Goal: Transaction & Acquisition: Purchase product/service

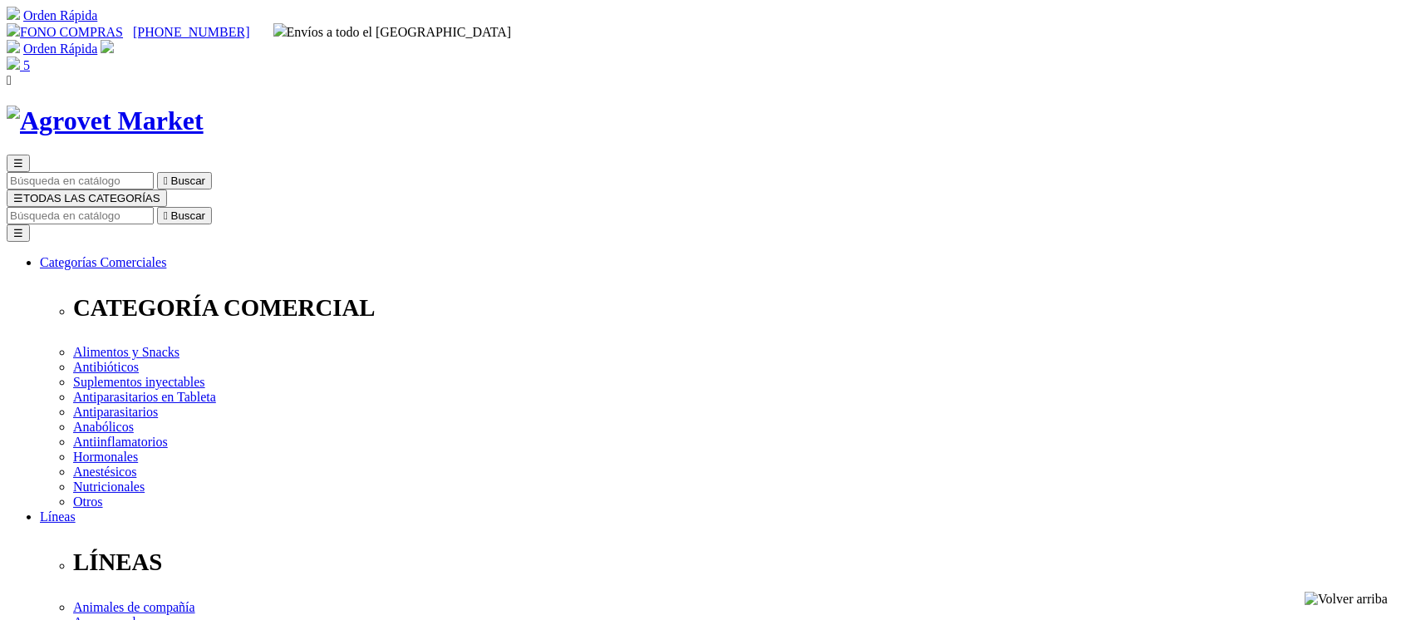
click at [204, 106] on img at bounding box center [105, 121] width 197 height 31
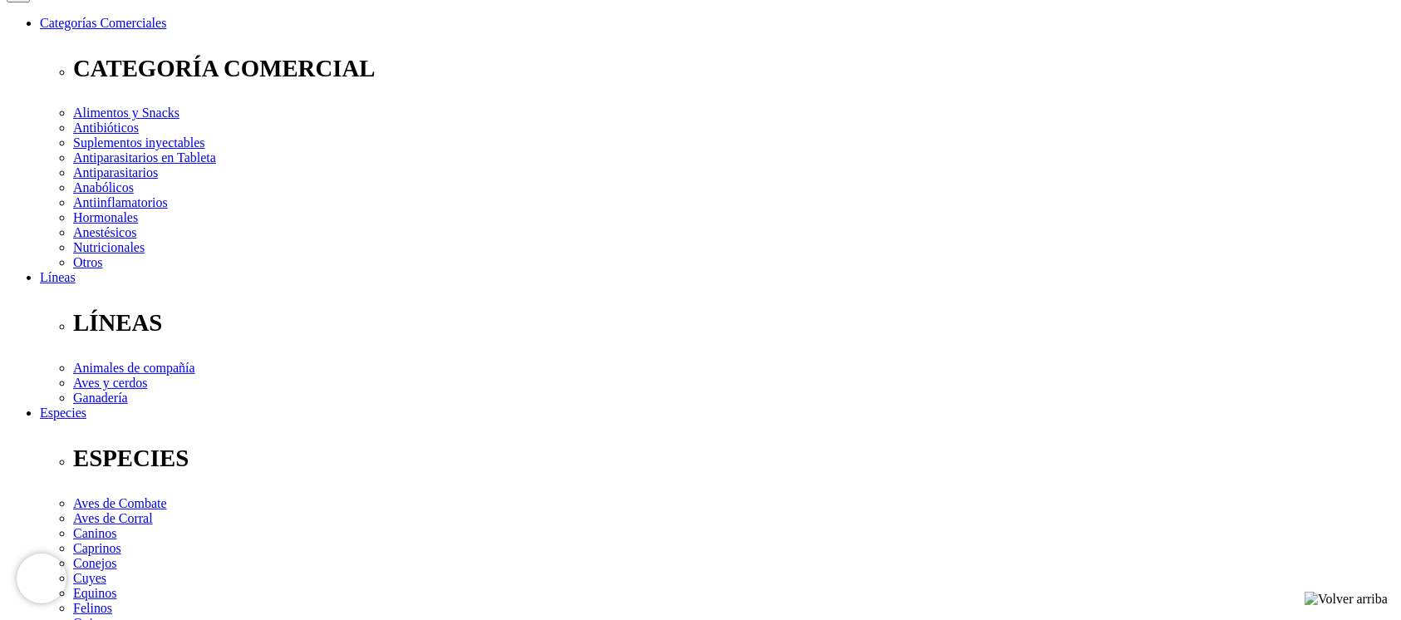
scroll to position [238, 0]
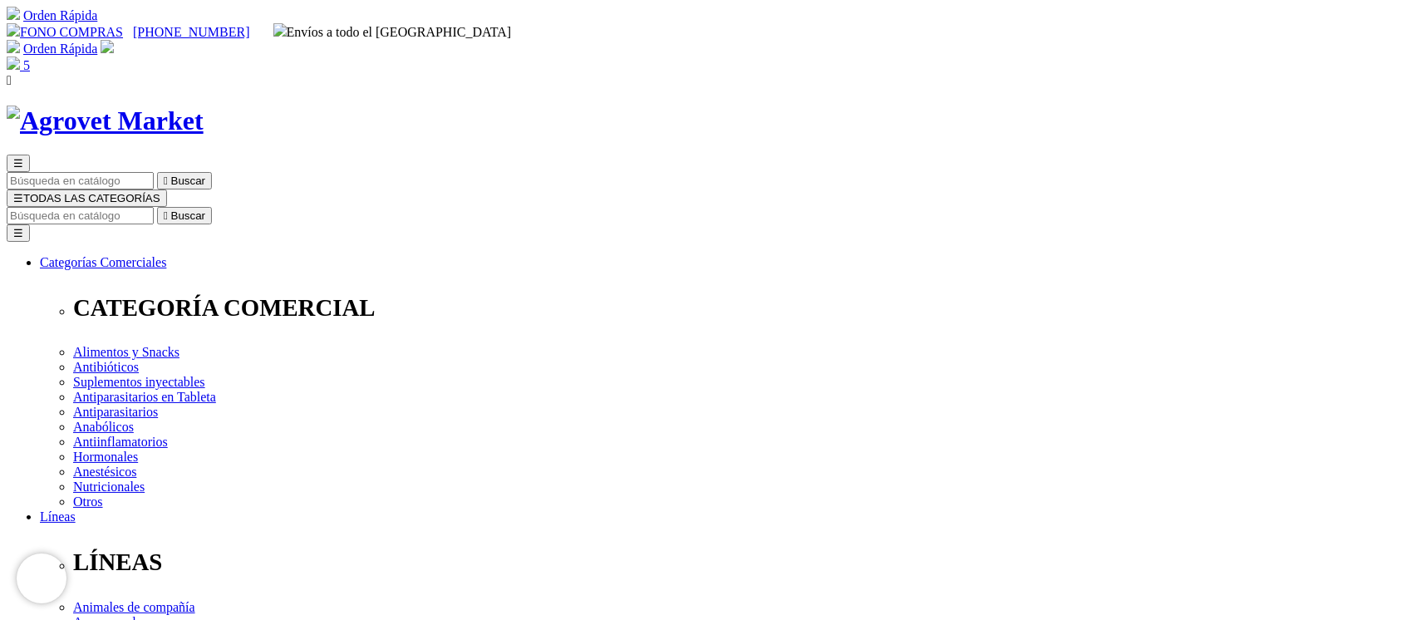
click at [204, 106] on img at bounding box center [105, 121] width 197 height 31
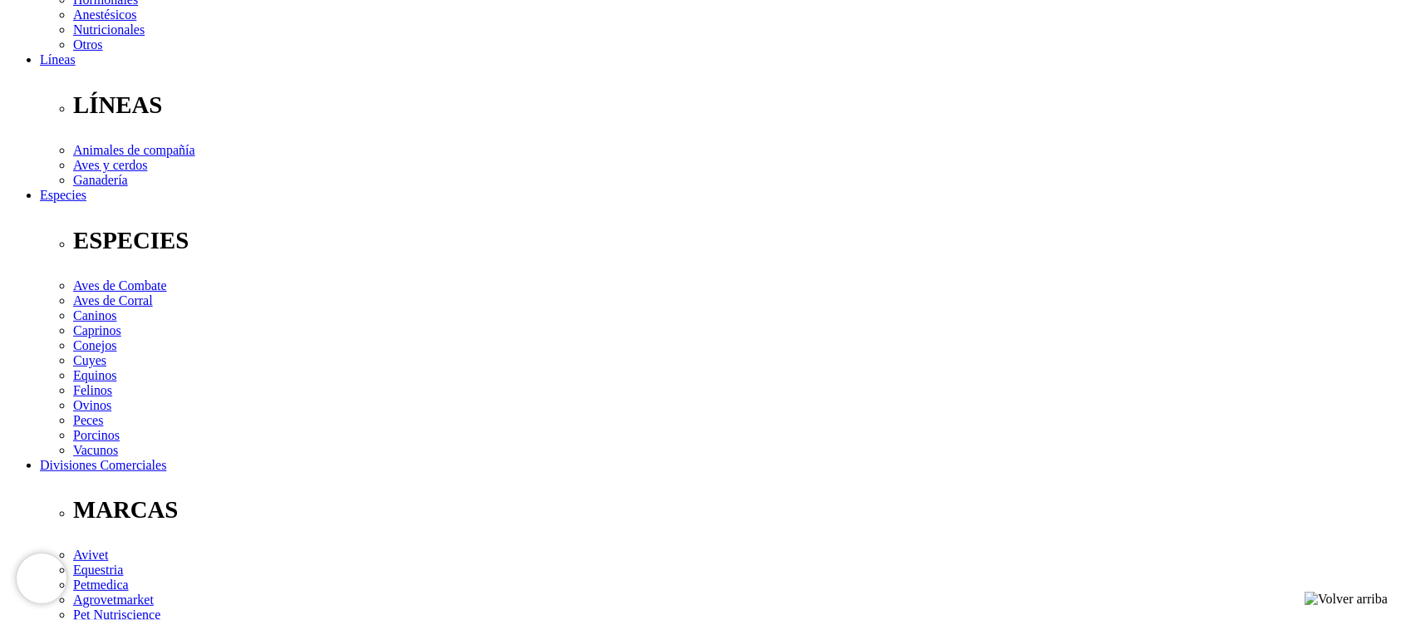
scroll to position [488, 0]
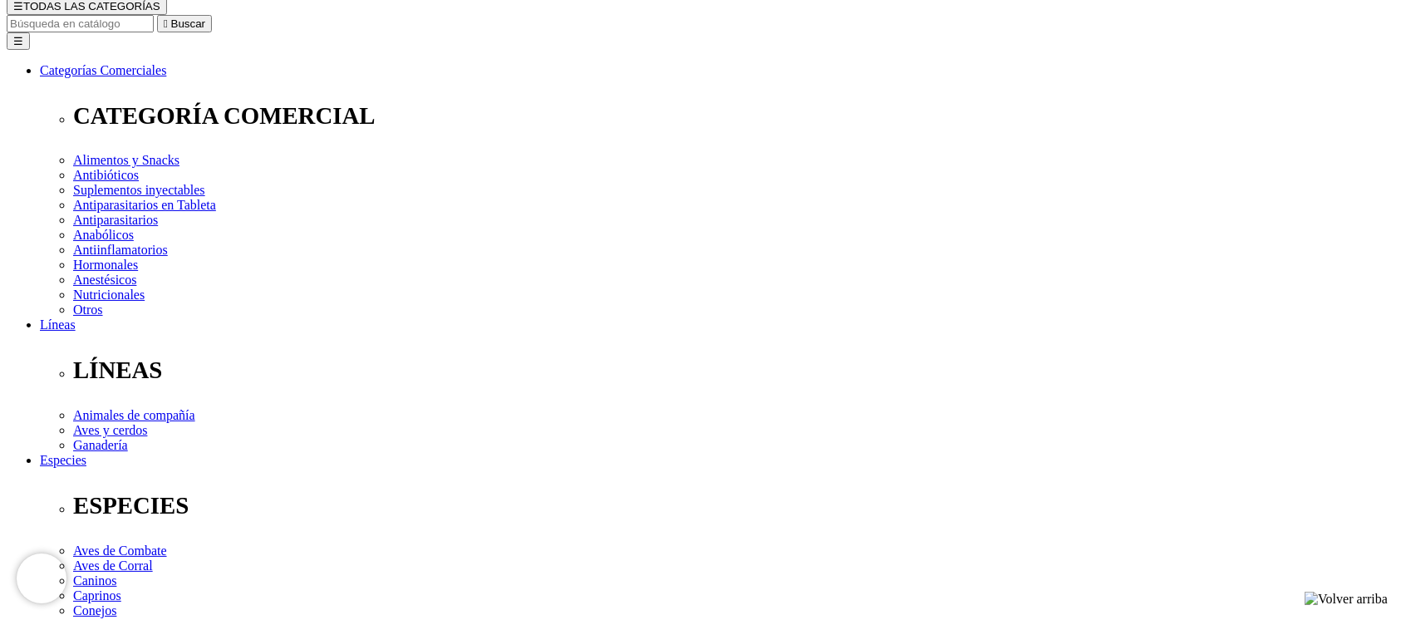
scroll to position [221, 0]
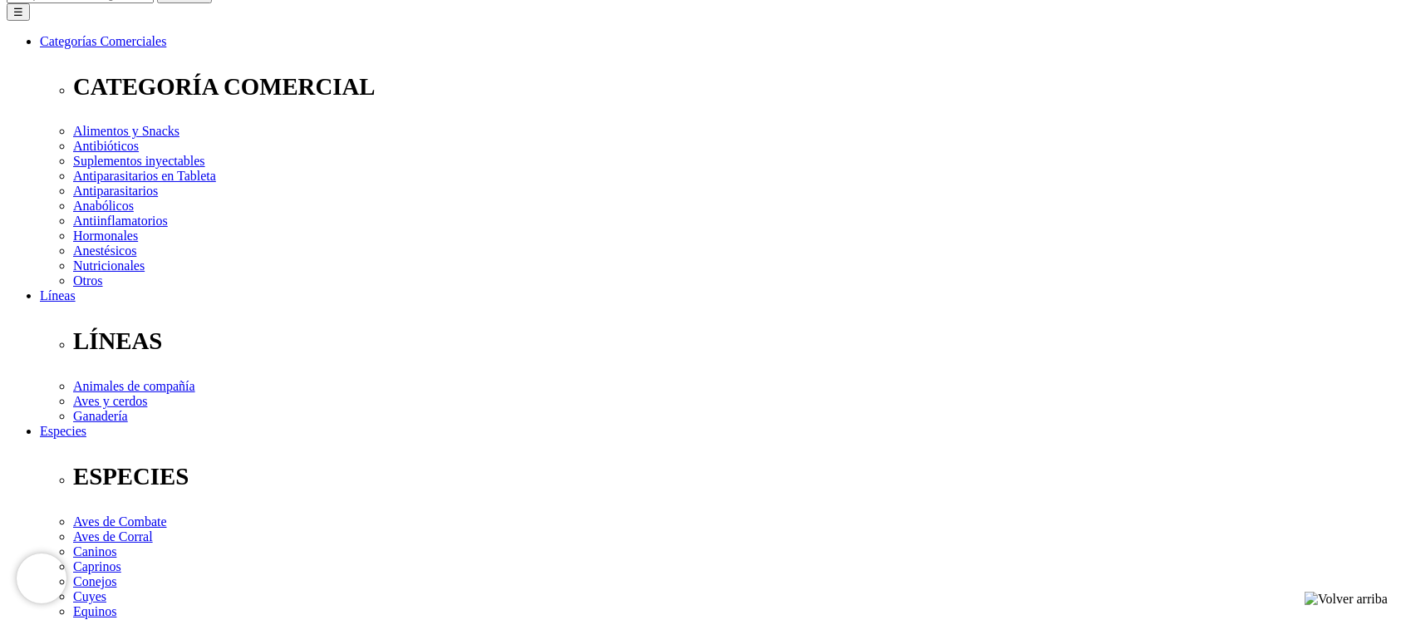
select select "2"
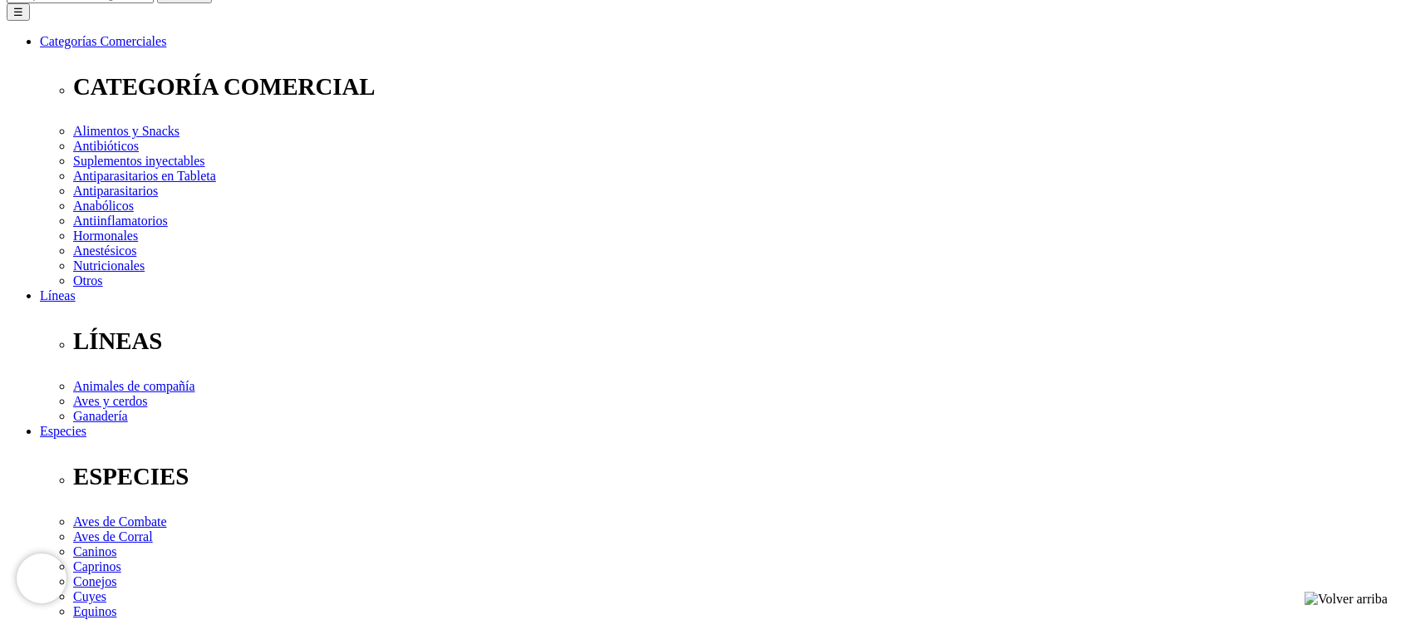
select select "224"
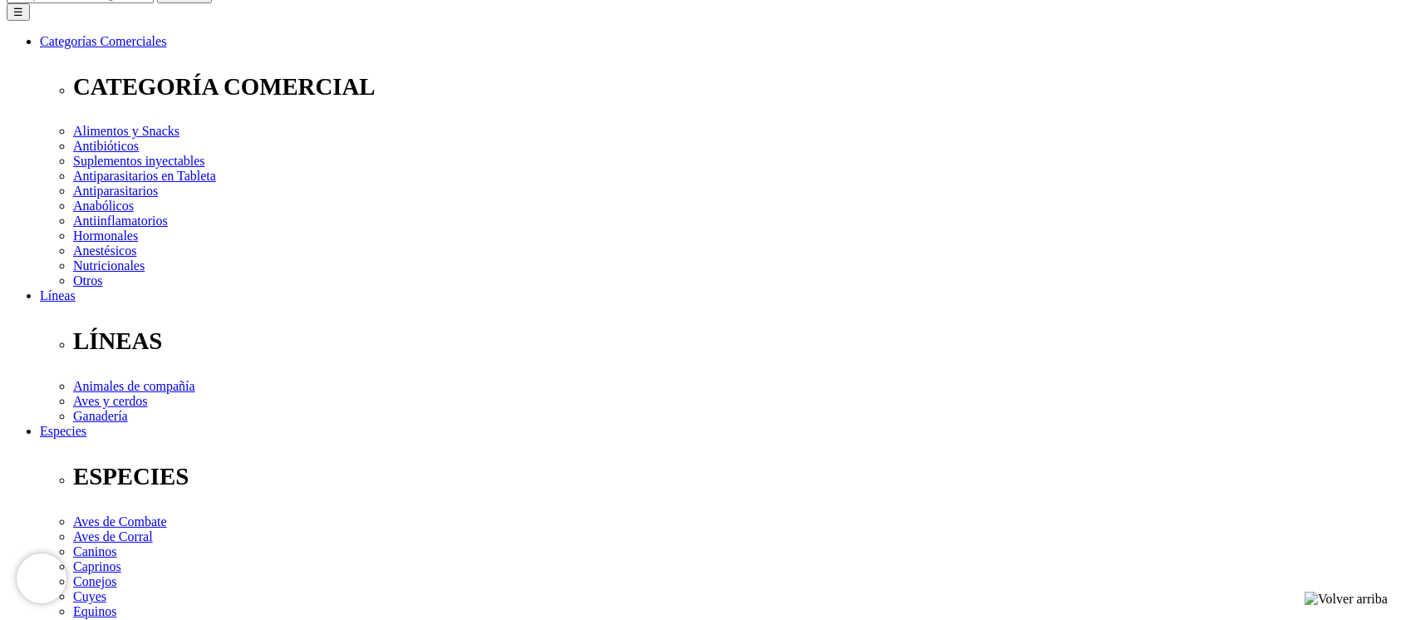
select select "2"
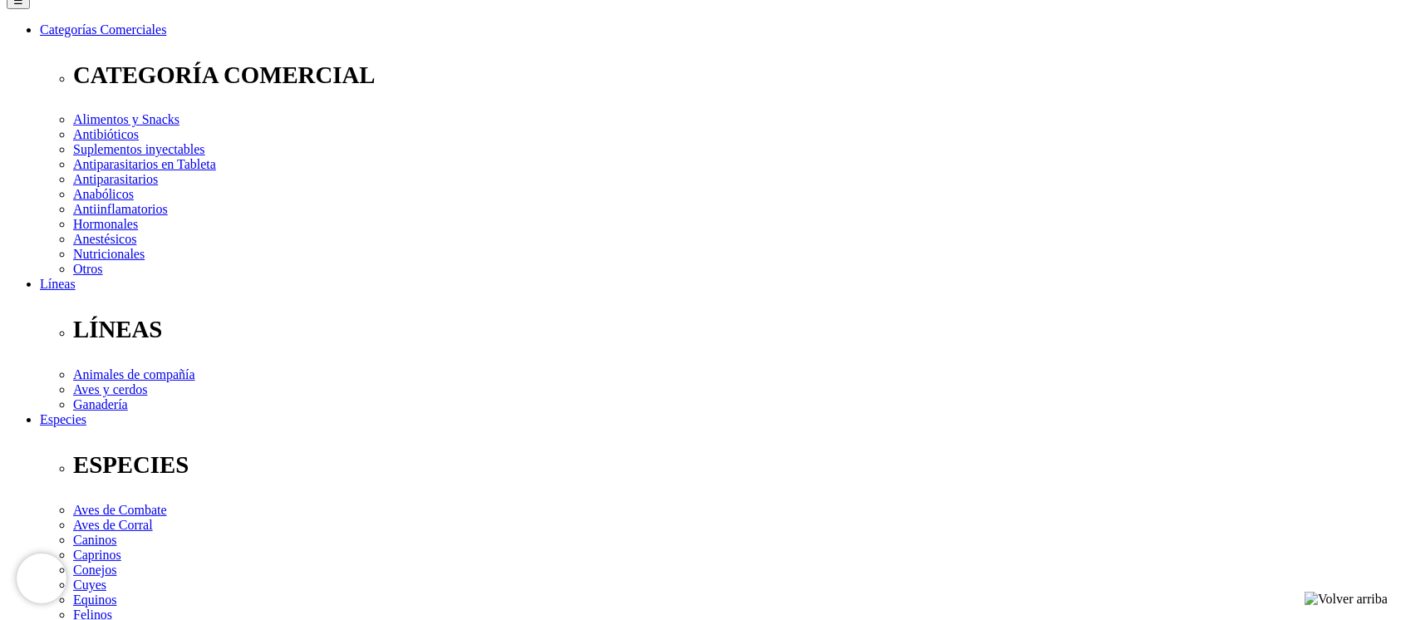
scroll to position [268, 0]
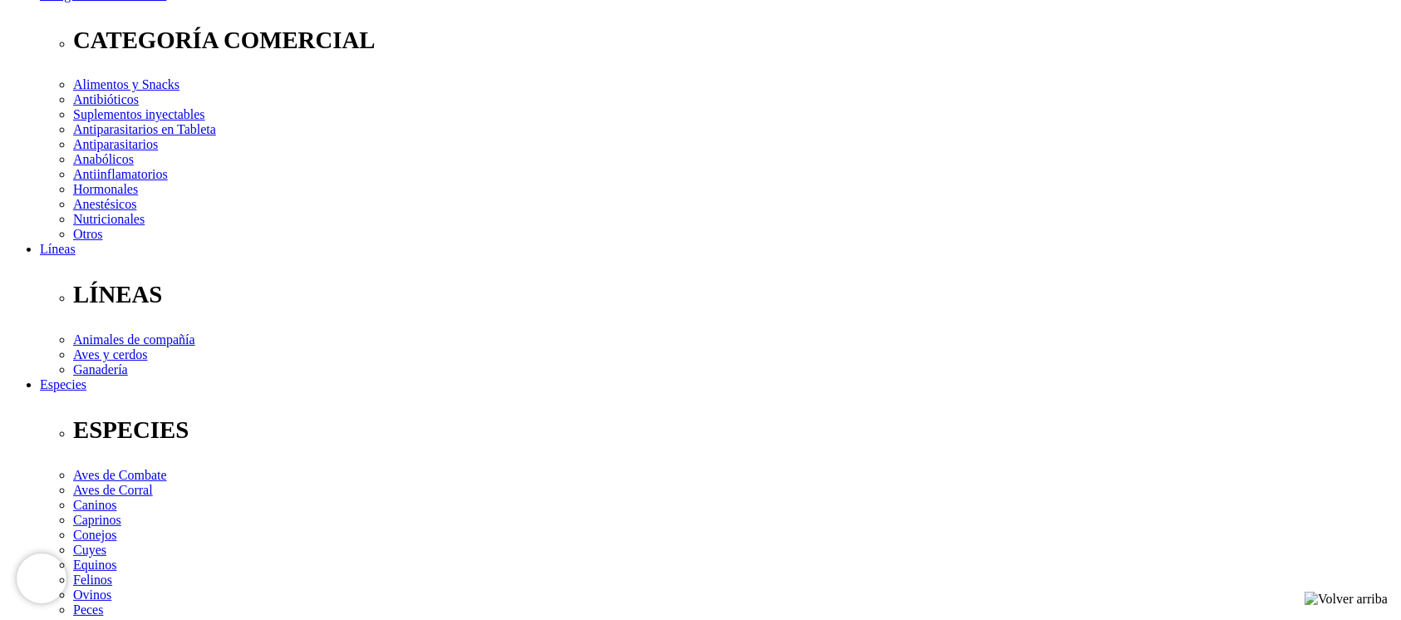
drag, startPoint x: 475, startPoint y: 490, endPoint x: 531, endPoint y: 492, distance: 55.7
copy link "Cyclavance"
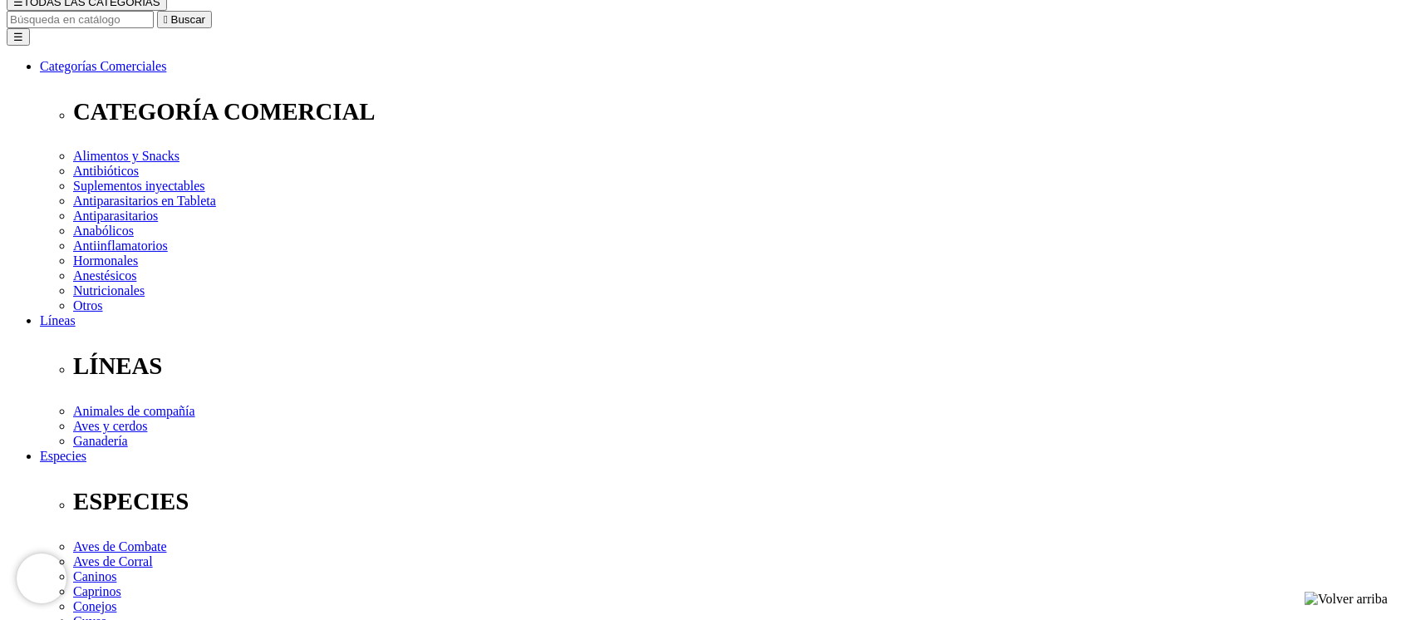
scroll to position [199, 0]
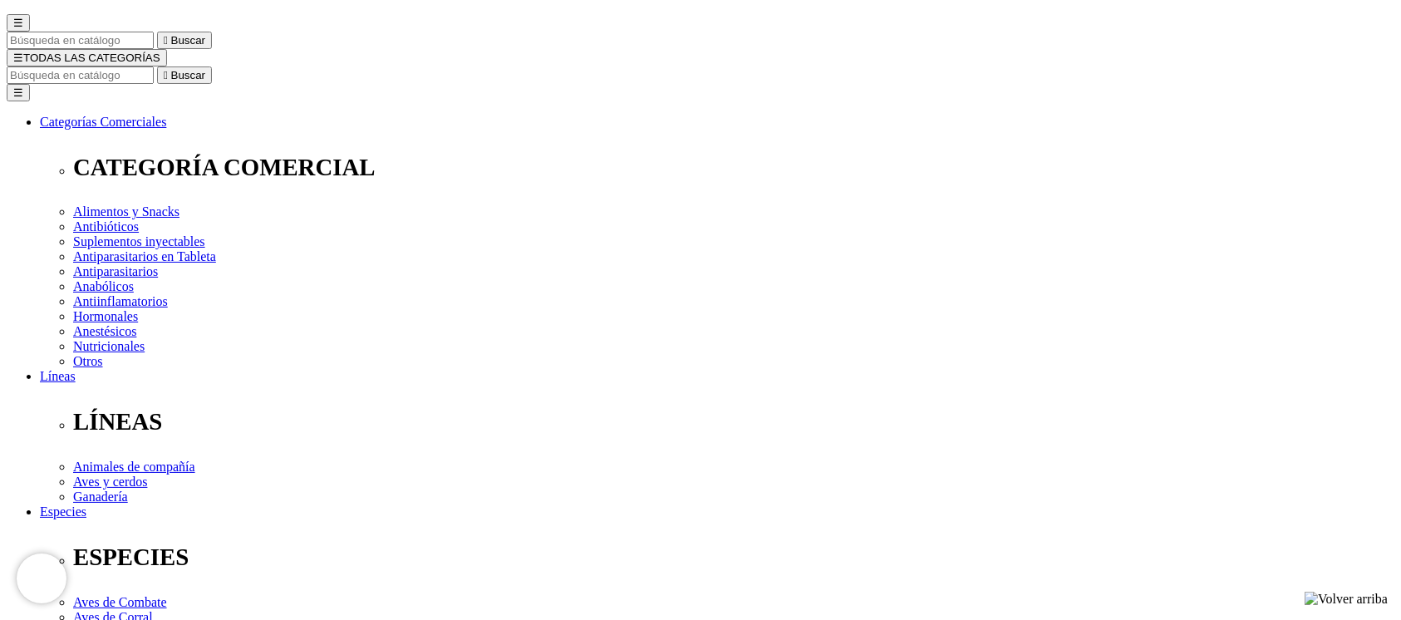
scroll to position [111, 0]
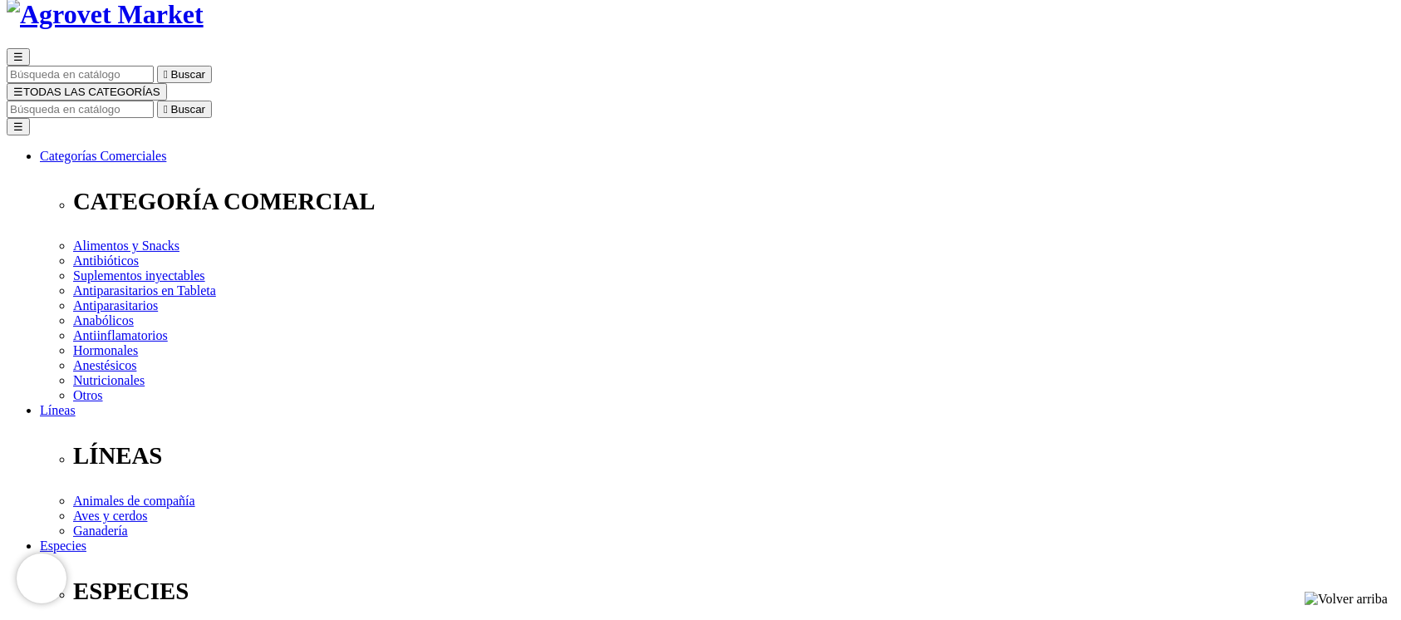
scroll to position [111, 0]
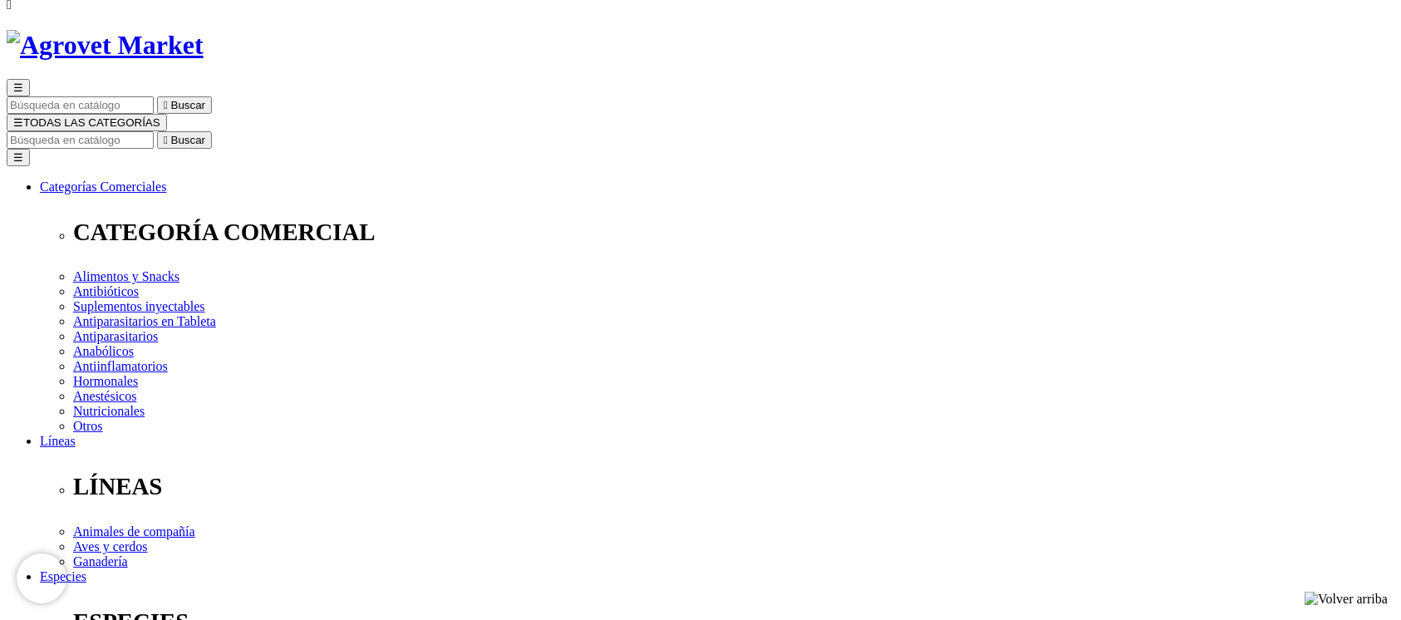
scroll to position [111, 0]
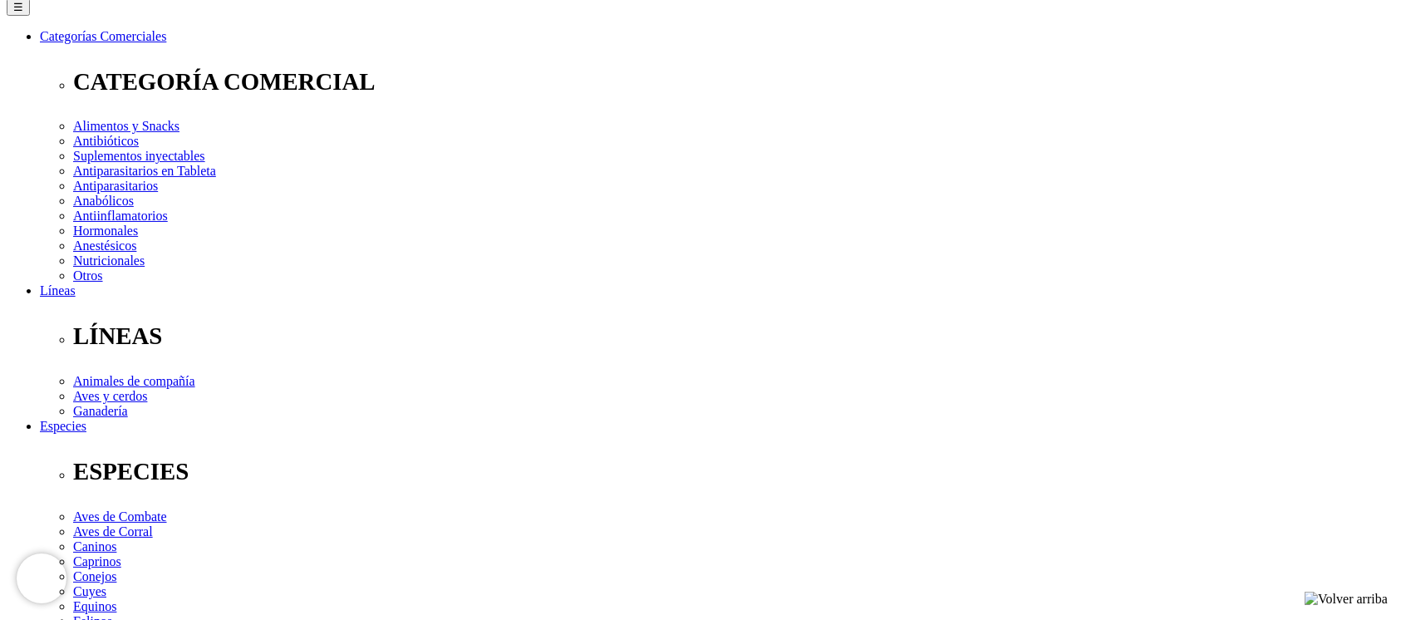
scroll to position [169, 0]
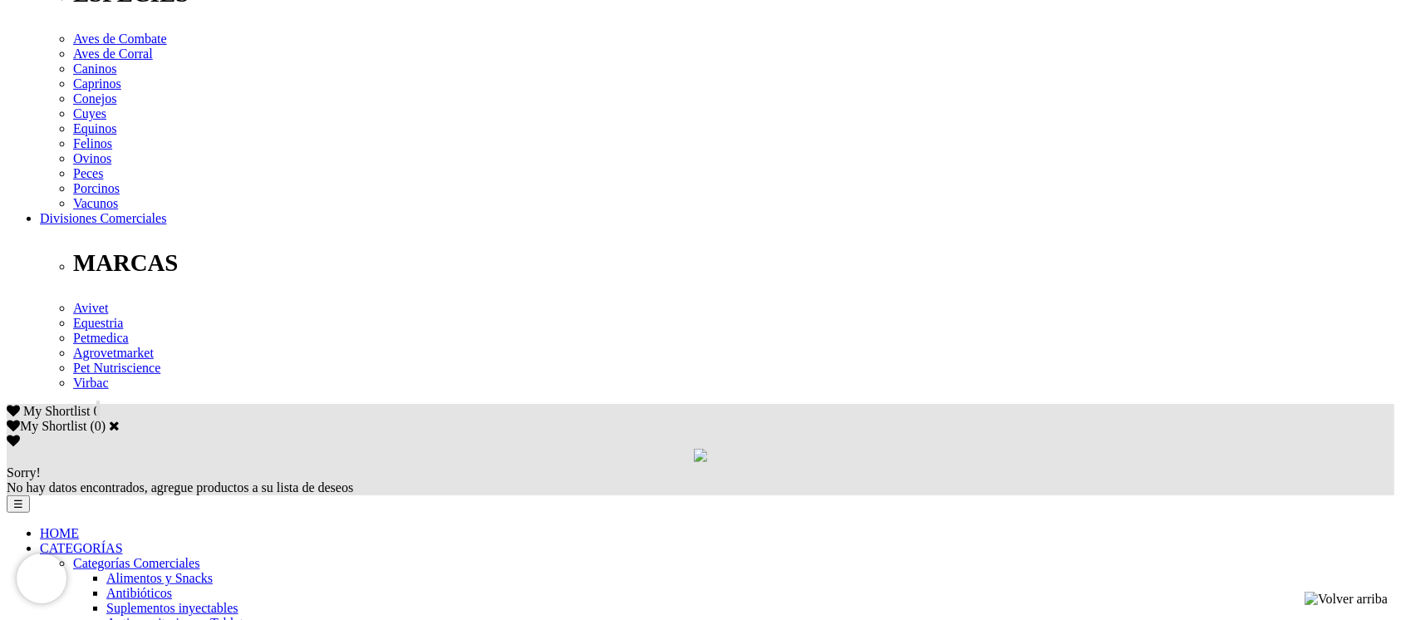
scroll to position [697, 0]
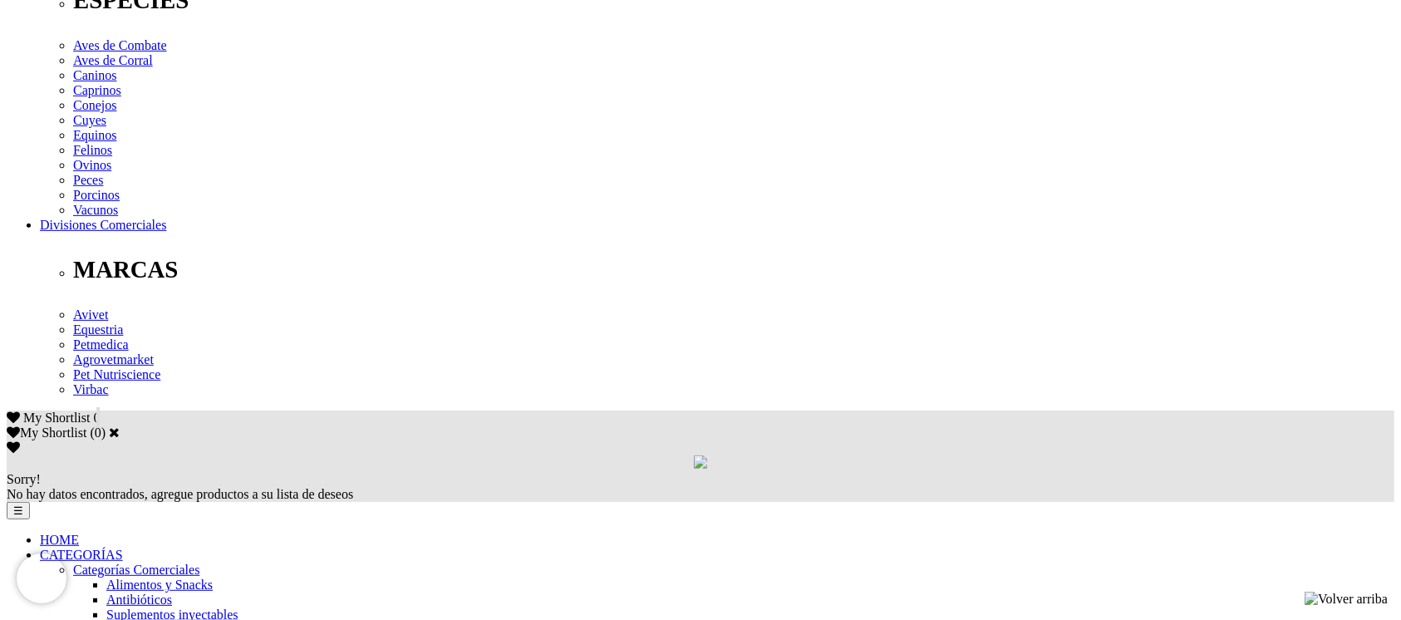
drag, startPoint x: 1417, startPoint y: 176, endPoint x: 1417, endPoint y: 406, distance: 230.3
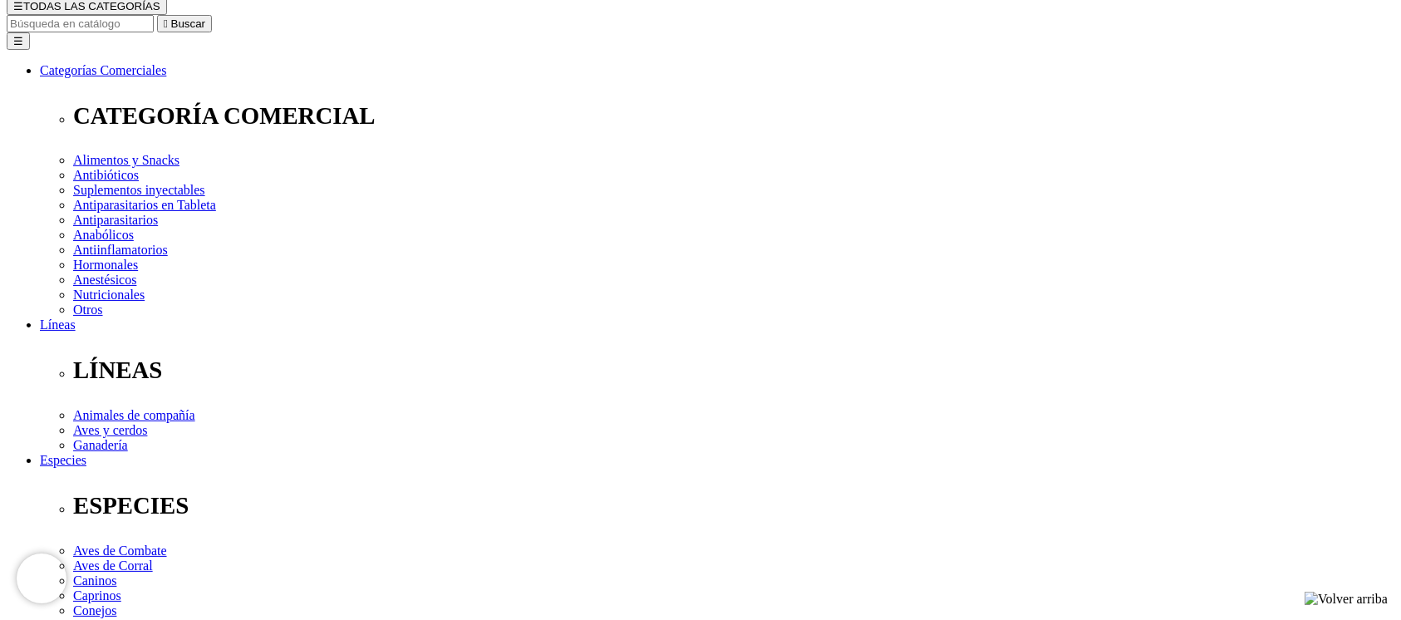
scroll to position [221, 0]
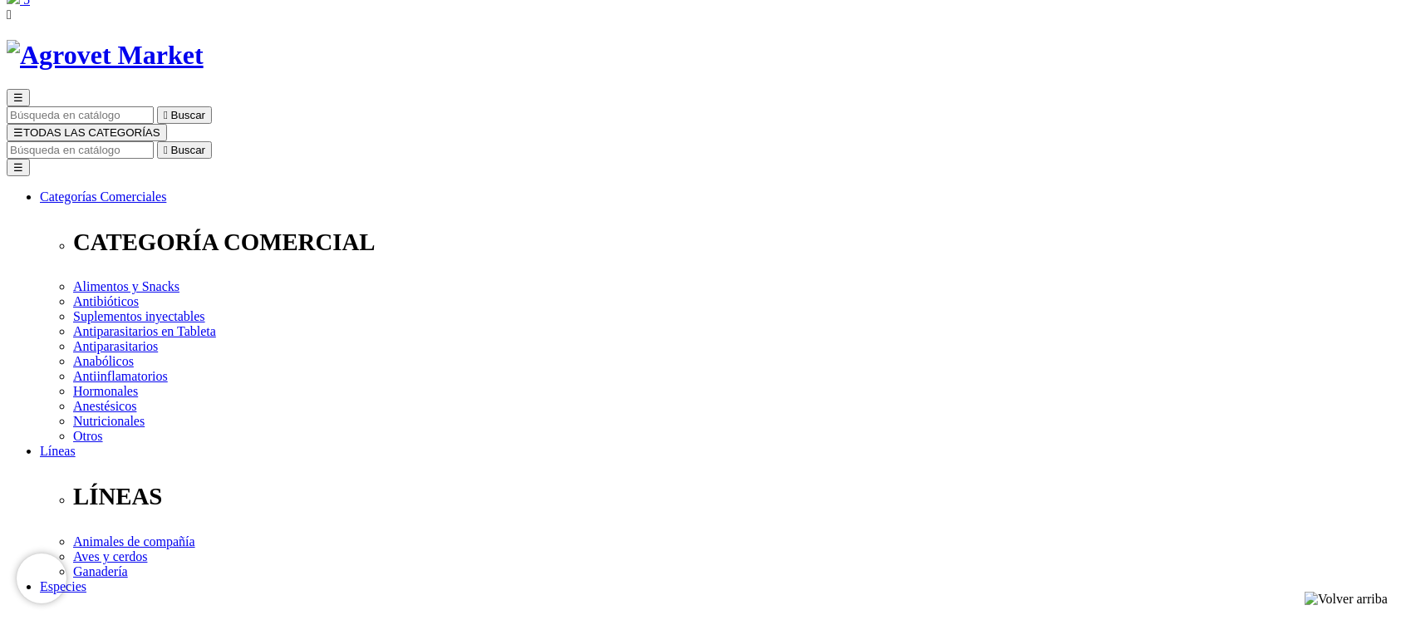
scroll to position [32, 0]
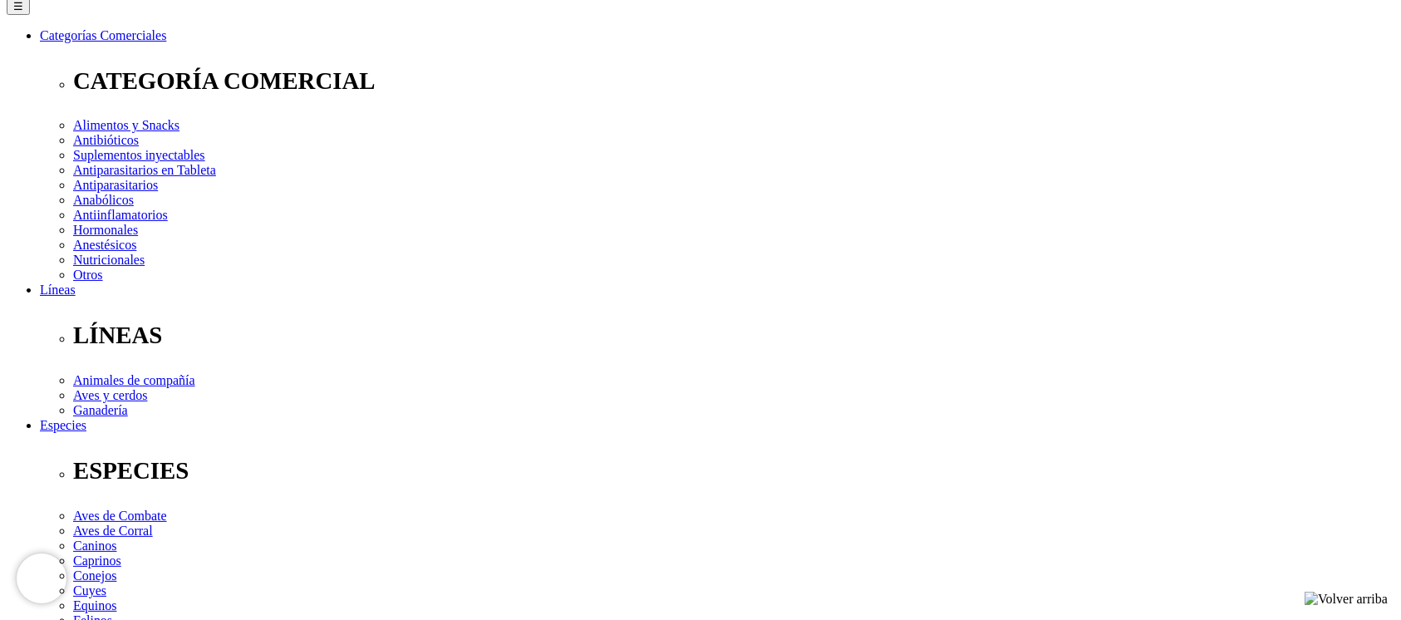
scroll to position [221, 0]
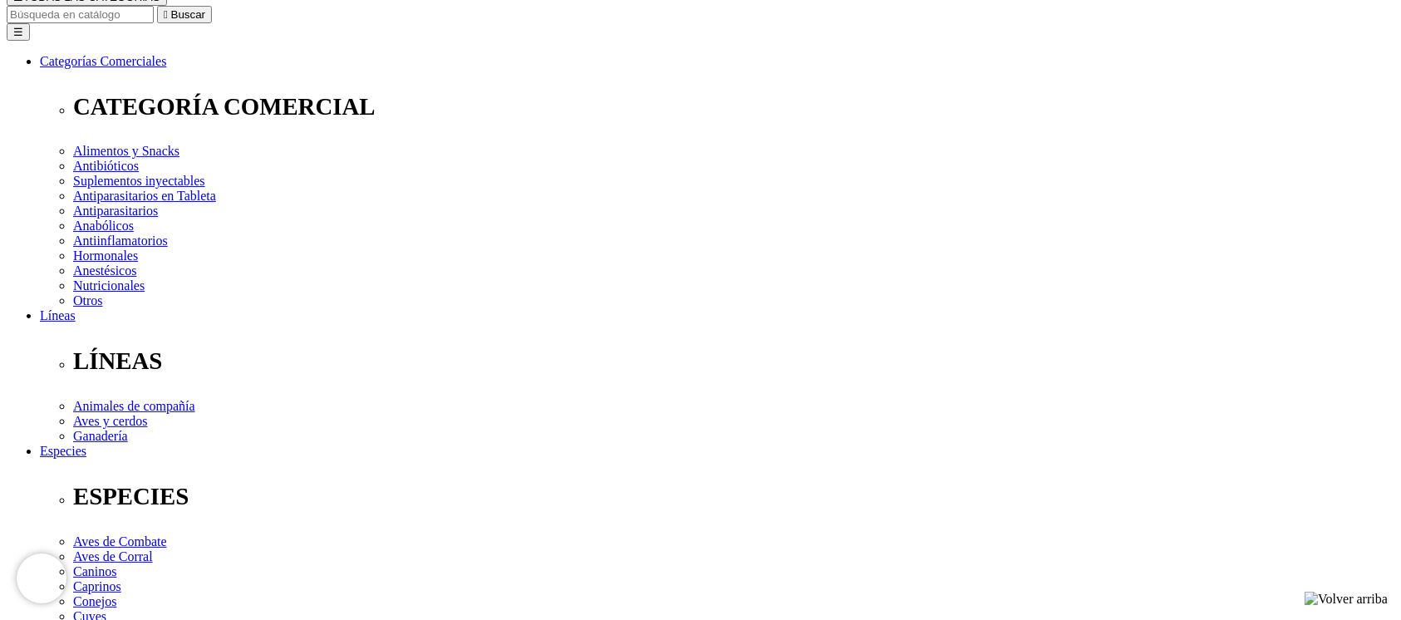
scroll to position [58, 0]
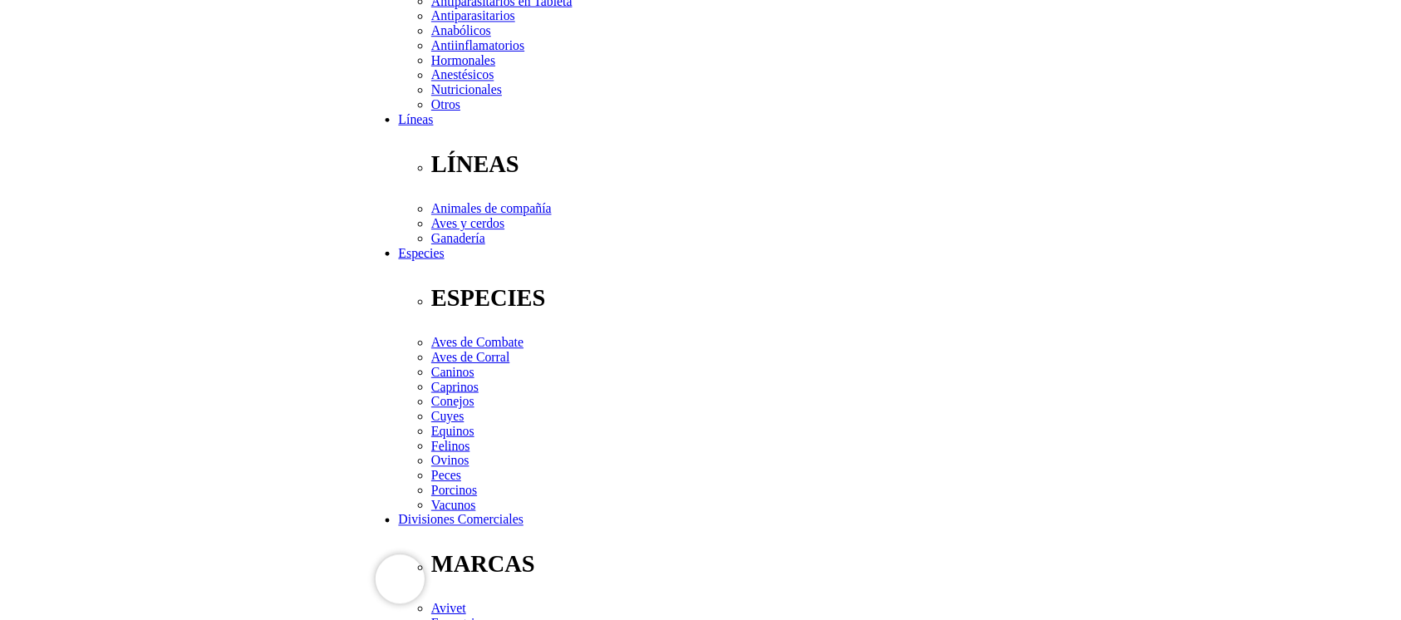
scroll to position [0, 0]
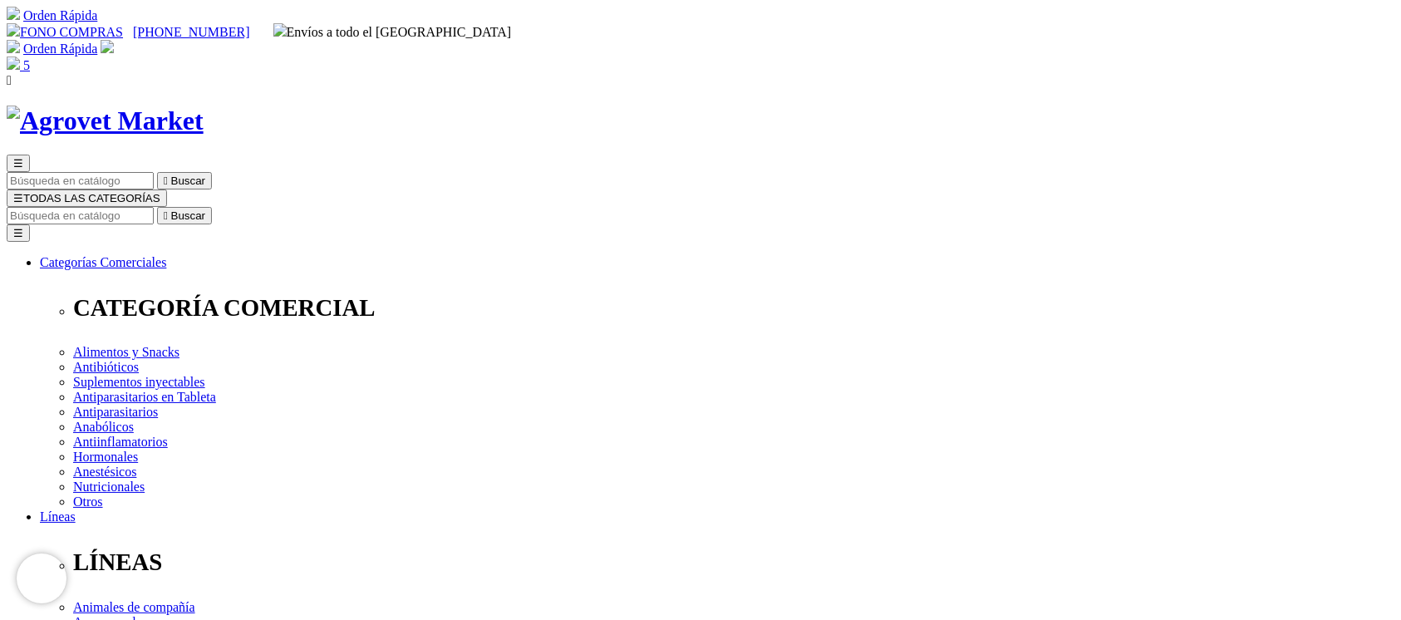
drag, startPoint x: 1330, startPoint y: 202, endPoint x: 1299, endPoint y: 229, distance: 40.7
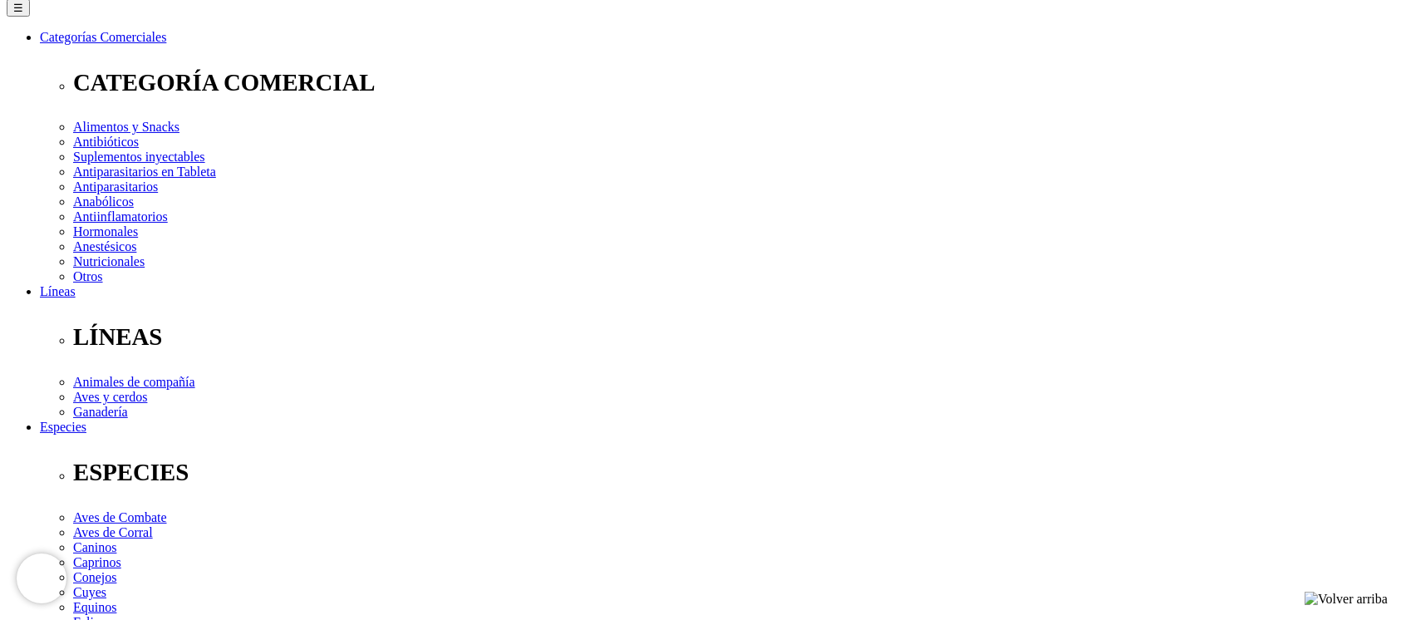
scroll to position [221, 0]
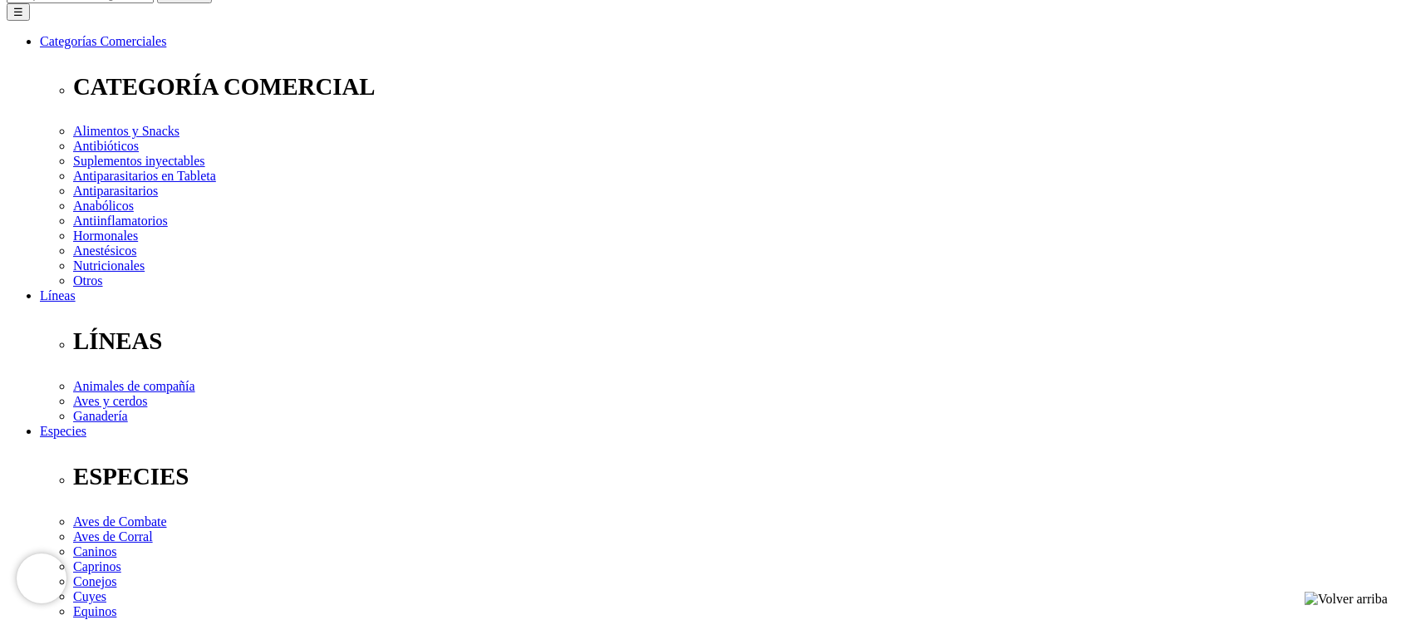
select select "2"
select select "224"
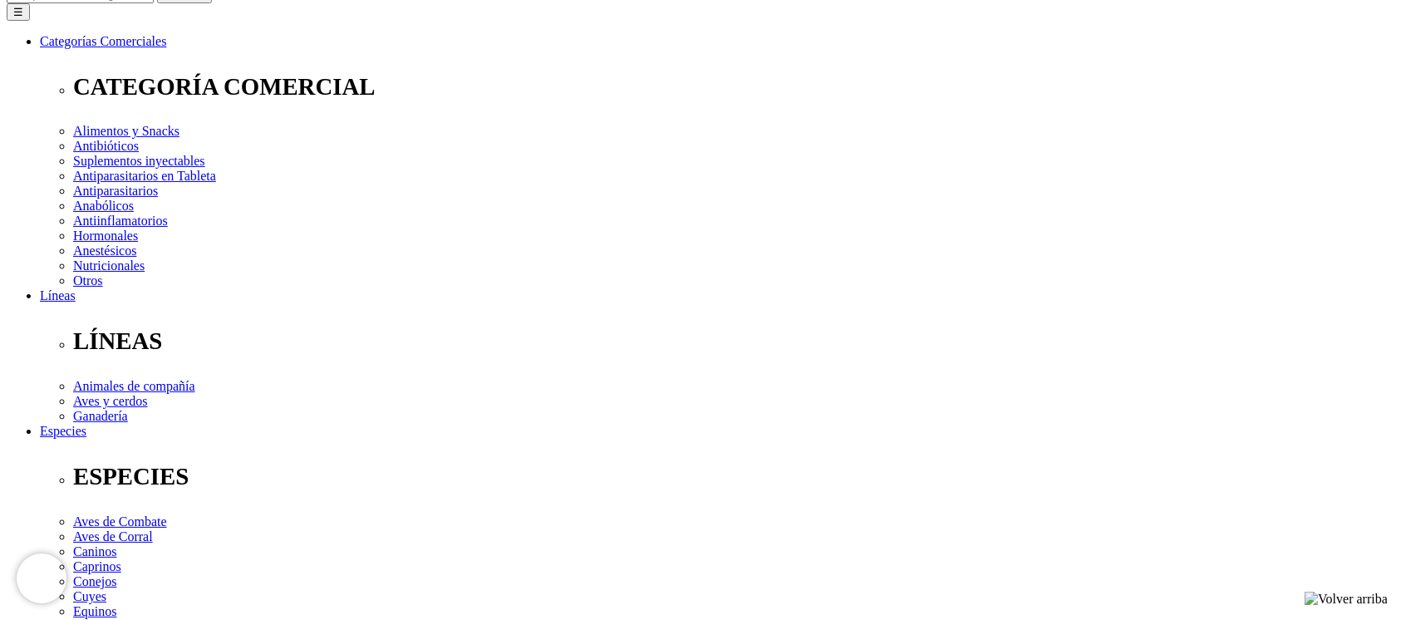
select select "224"
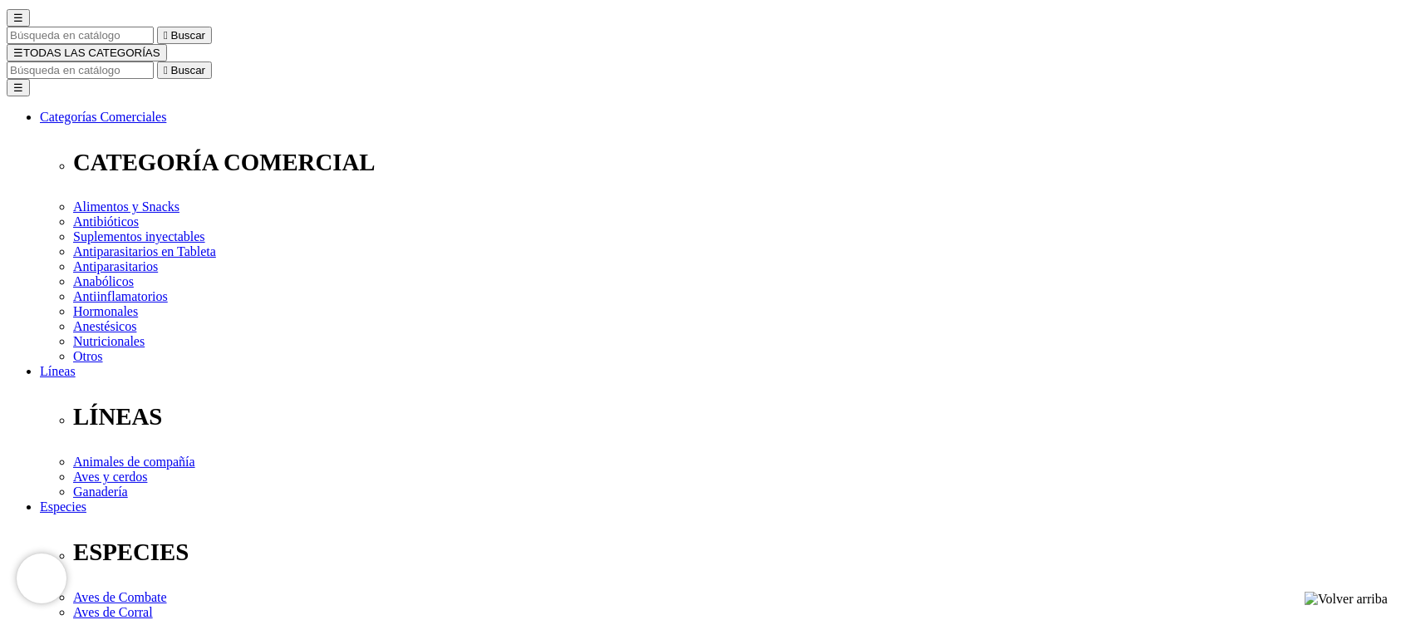
scroll to position [111, 0]
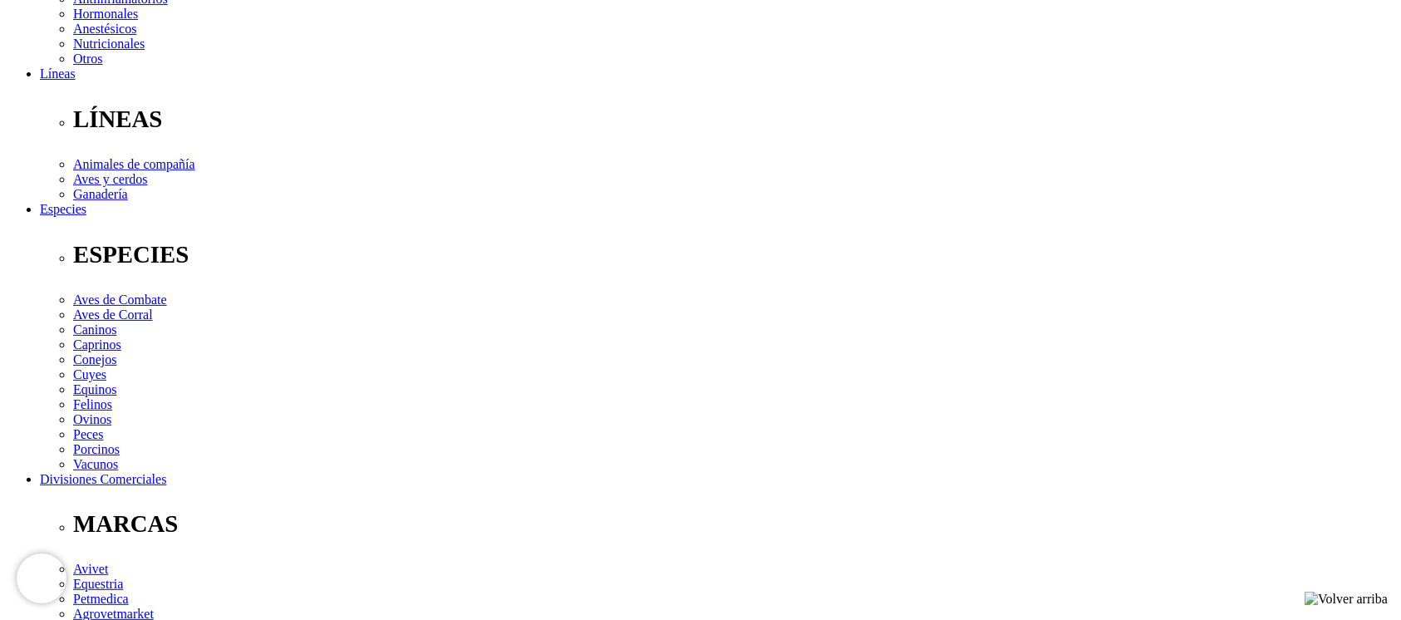
scroll to position [419, 0]
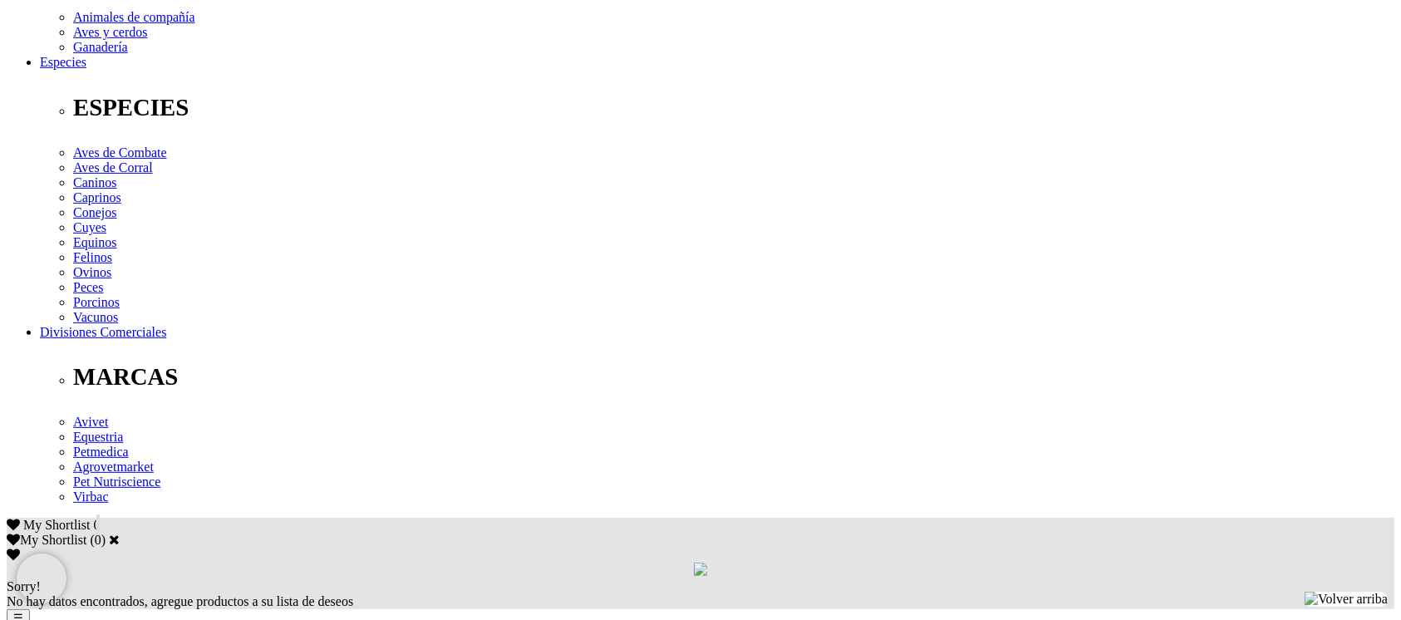
scroll to position [639, 0]
